Goal: Transaction & Acquisition: Purchase product/service

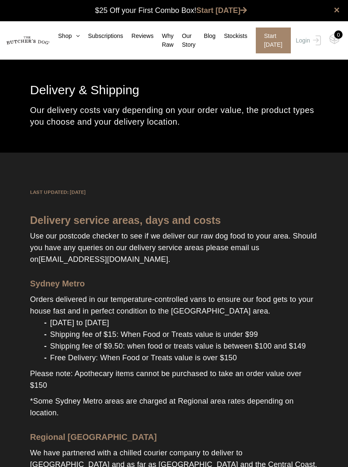
click at [69, 40] on link "Shop" at bounding box center [65, 36] width 30 height 9
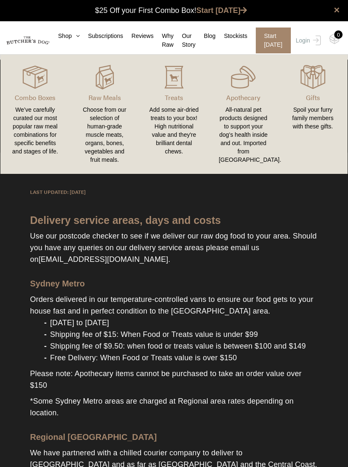
click at [0, 0] on img at bounding box center [0, 0] width 0 height 0
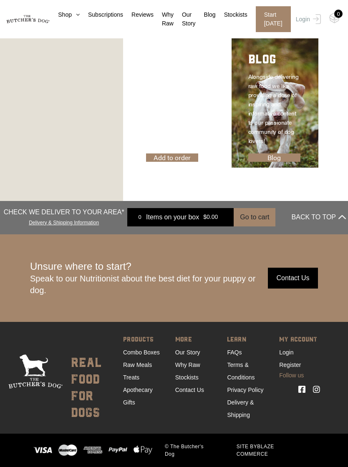
scroll to position [2137, 0]
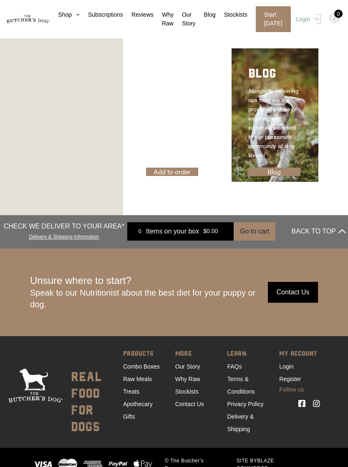
click at [154, 365] on link "Combo Boxes" at bounding box center [141, 366] width 37 height 7
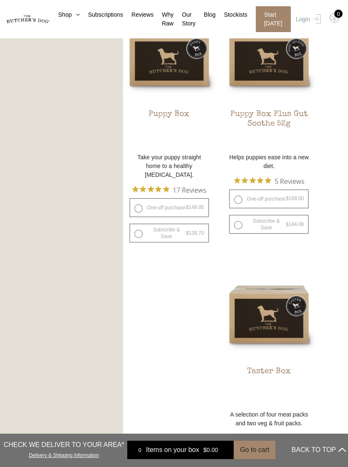
scroll to position [764, 0]
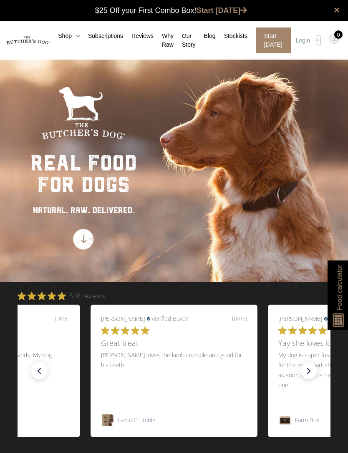
scroll to position [0, 0]
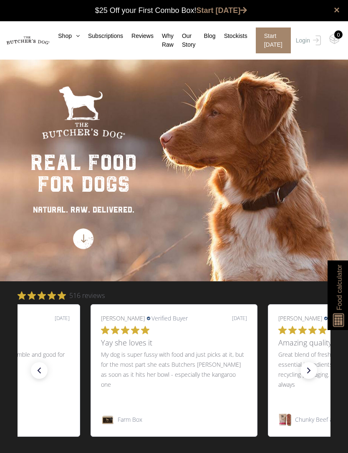
click at [66, 40] on link "Shop" at bounding box center [65, 36] width 30 height 9
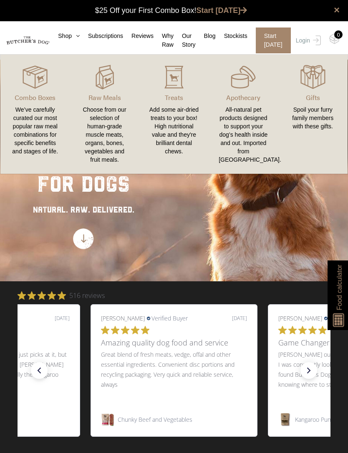
click at [34, 127] on div "We’ve carefully curated our most popular raw meal combinations for specific ben…" at bounding box center [34, 131] width 49 height 50
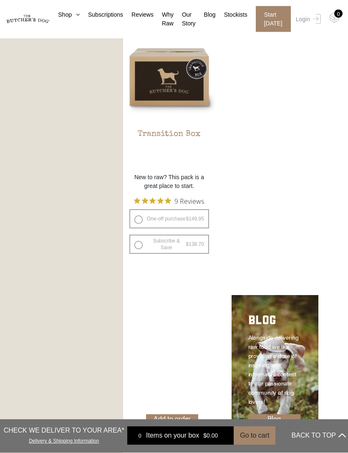
scroll to position [1260, 0]
click at [188, 154] on h2 "Transition Box" at bounding box center [169, 149] width 92 height 39
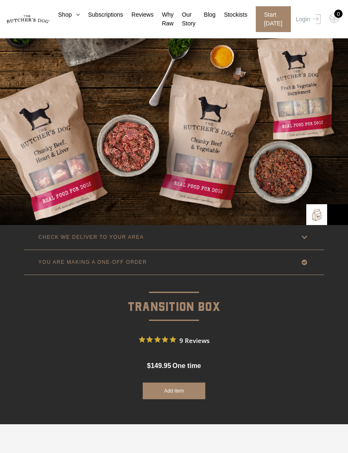
scroll to position [45, 0]
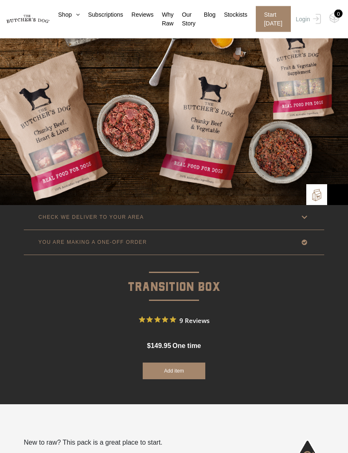
click at [299, 223] on link "CHECK WE DELIVER TO YOUR AREA" at bounding box center [174, 218] width 300 height 25
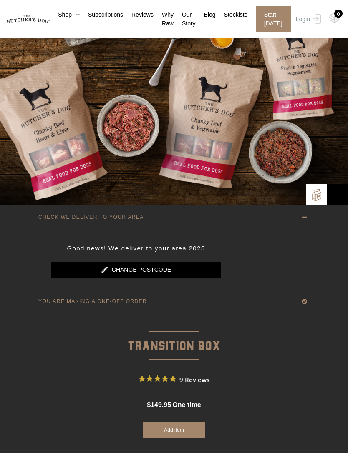
scroll to position [45, 0]
click at [170, 273] on link "Change postcode" at bounding box center [136, 270] width 170 height 17
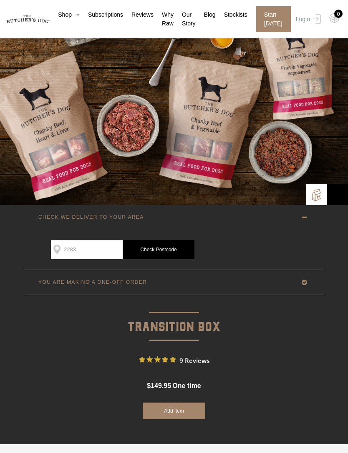
click at [163, 256] on link "Check Postcode" at bounding box center [159, 249] width 72 height 19
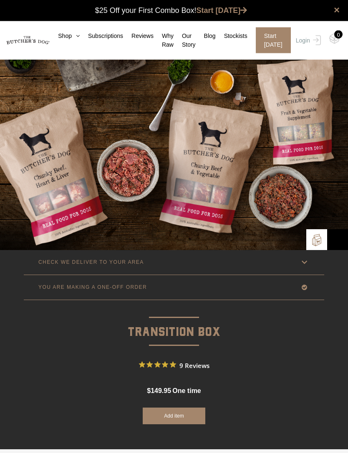
click at [303, 264] on icon at bounding box center [304, 263] width 10 height 10
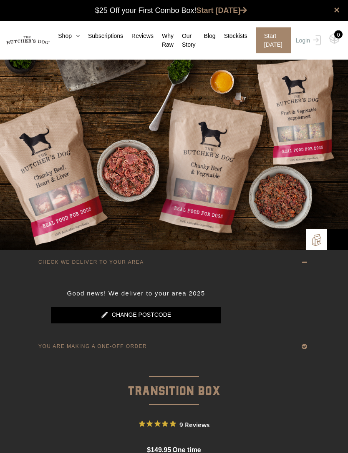
scroll to position [0, 0]
click at [164, 312] on link "Change postcode" at bounding box center [136, 315] width 170 height 17
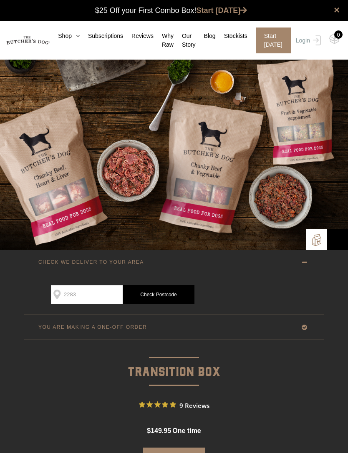
click at [92, 292] on input "2283" at bounding box center [87, 294] width 72 height 19
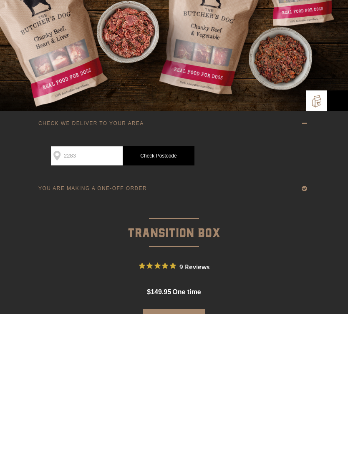
click at [165, 285] on link "Check Postcode" at bounding box center [159, 294] width 72 height 19
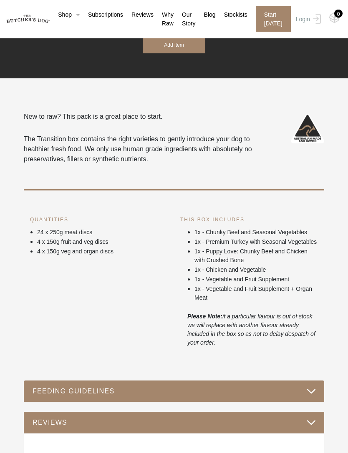
scroll to position [371, 0]
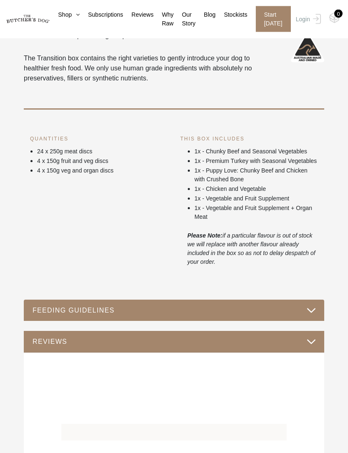
click at [311, 317] on button "FEEDING GUIDELINES" at bounding box center [174, 310] width 284 height 11
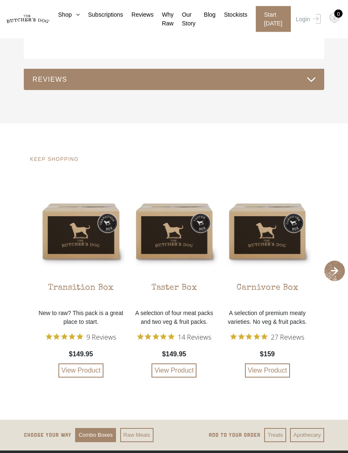
scroll to position [1196, 0]
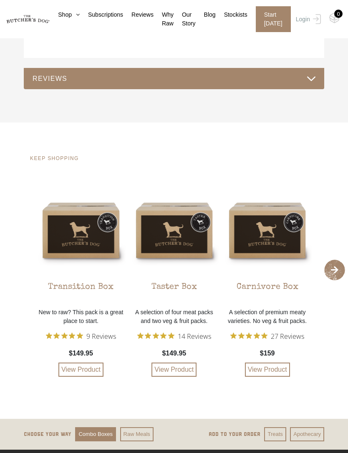
click at [312, 84] on button "REVIEWS" at bounding box center [174, 78] width 284 height 11
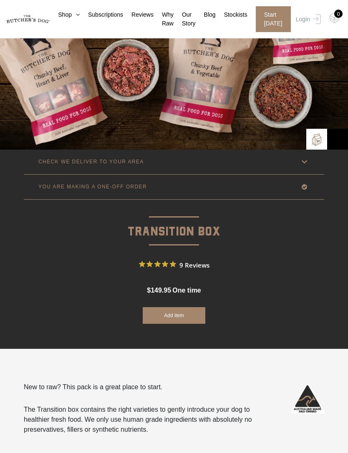
scroll to position [0, 0]
